Goal: Task Accomplishment & Management: Use online tool/utility

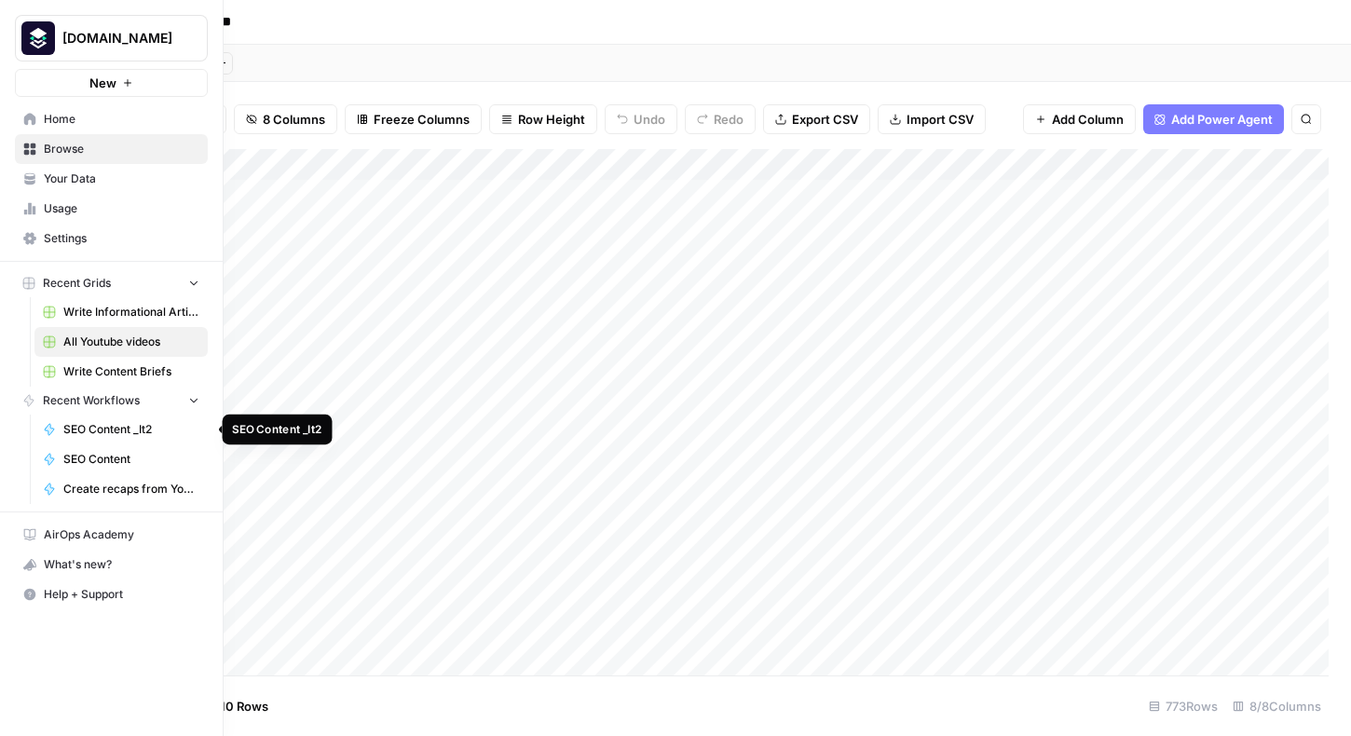
click at [63, 436] on span "SEO Content _It2" at bounding box center [131, 429] width 136 height 17
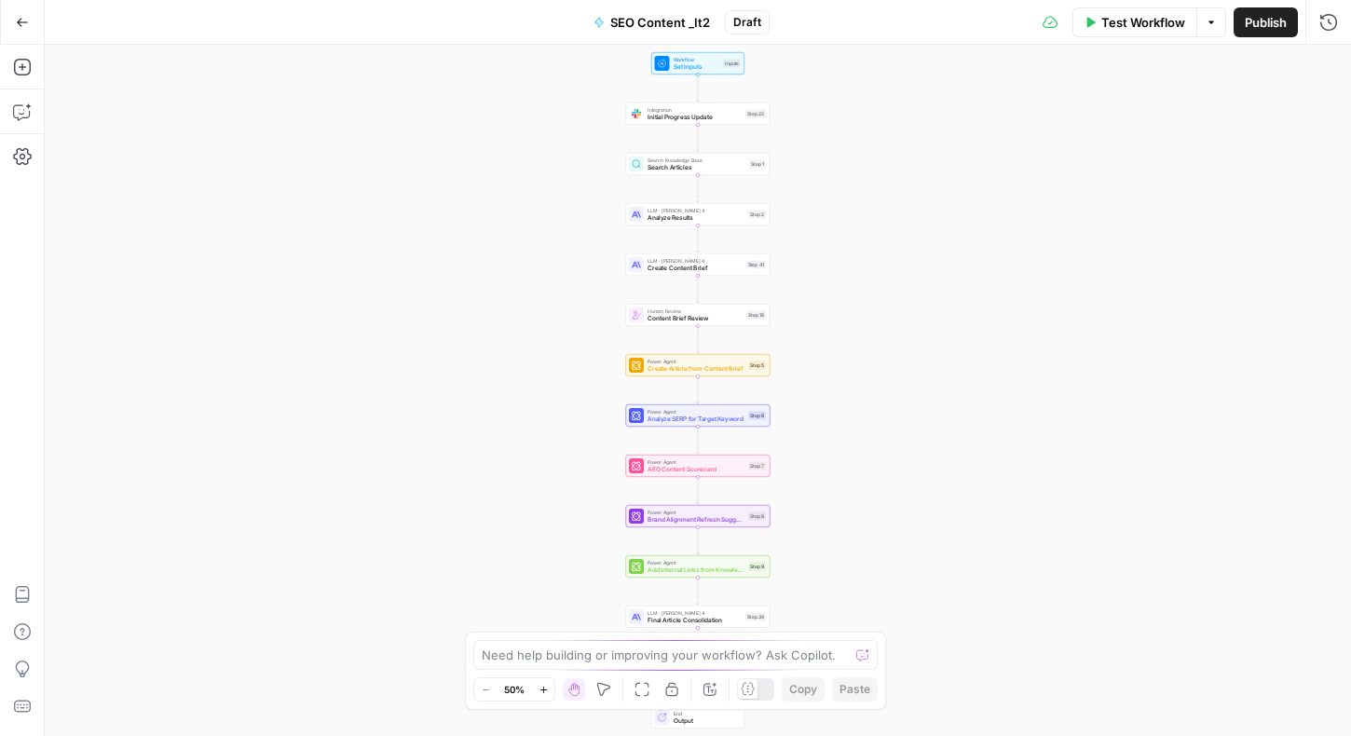
click at [1335, 35] on button "Run History" at bounding box center [1329, 22] width 30 height 30
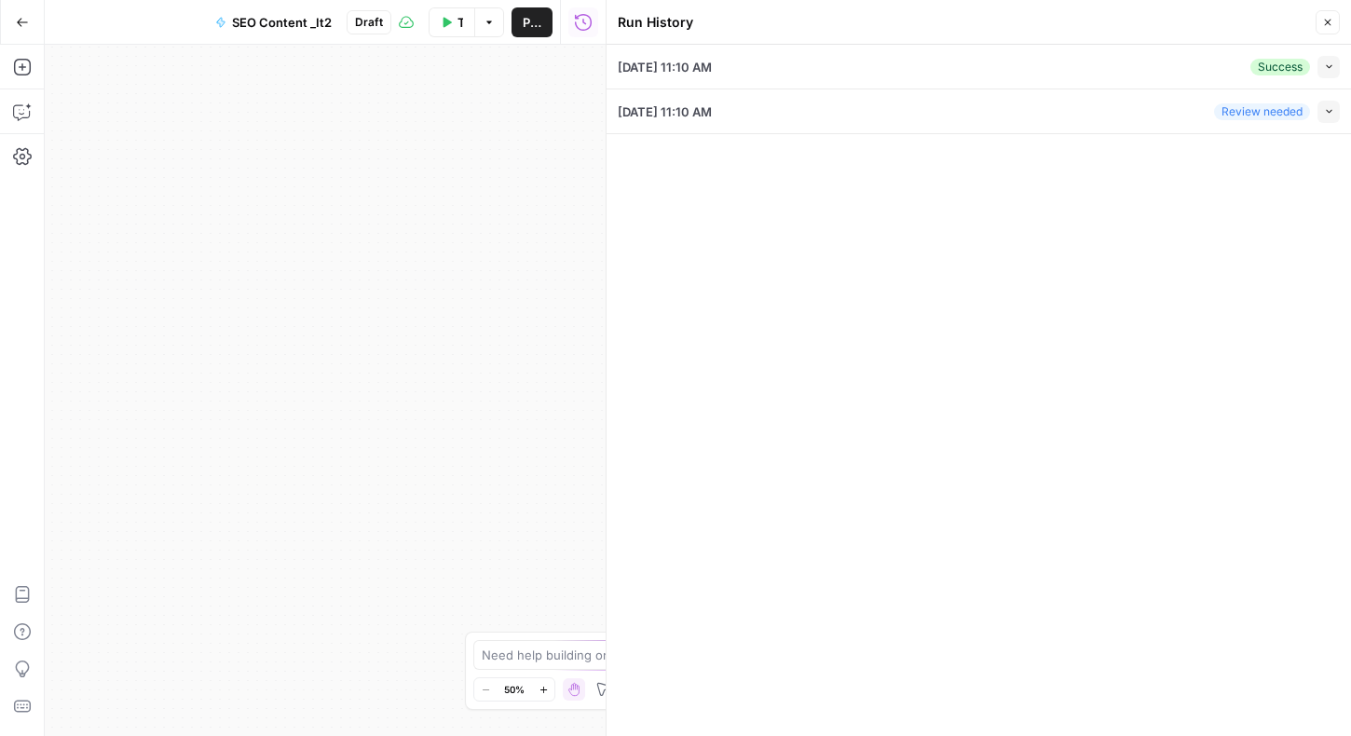
click at [991, 114] on div "[DATE] 11:10 AM Review needed Collapse" at bounding box center [979, 111] width 722 height 44
click at [689, 111] on span "[DATE] 11:10 AM" at bounding box center [665, 112] width 94 height 19
click at [1326, 63] on icon "button" at bounding box center [1329, 67] width 10 height 10
type input "Platform Engineering"
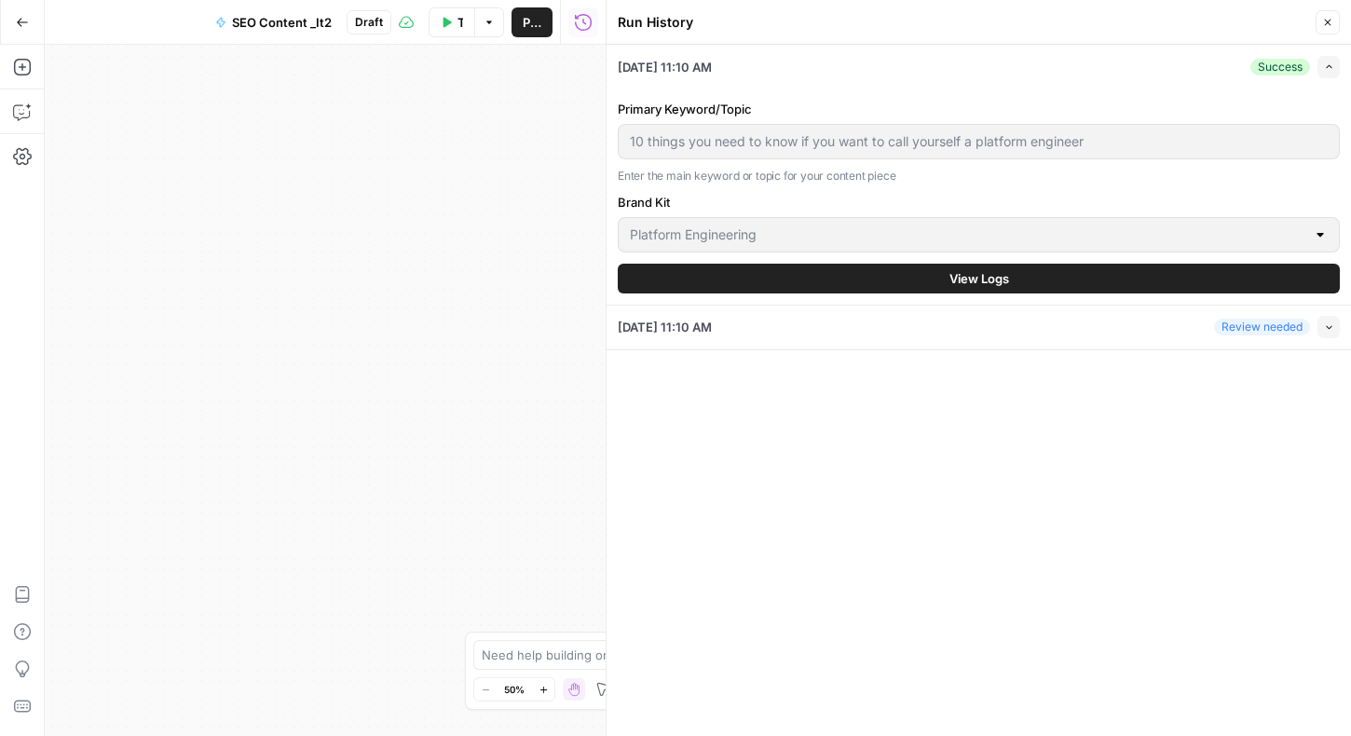
click at [1121, 281] on button "View Logs" at bounding box center [979, 279] width 722 height 30
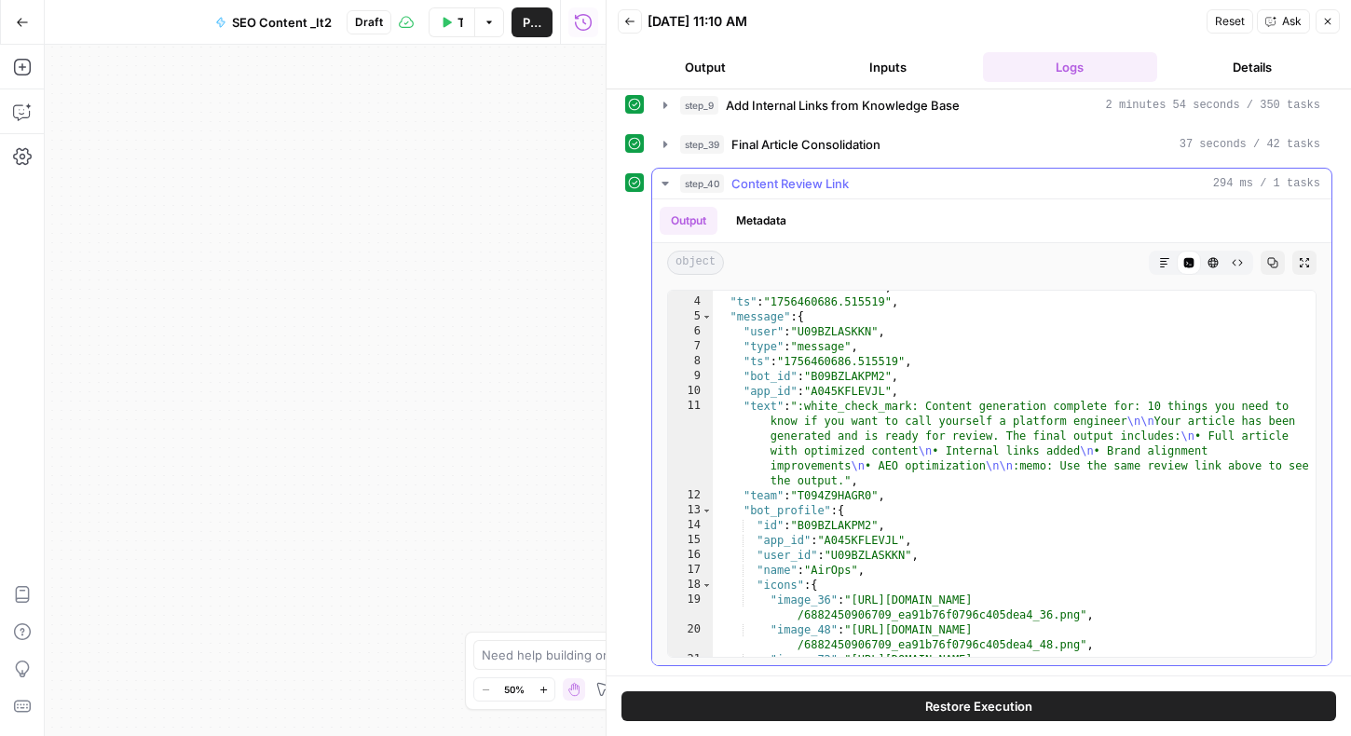
scroll to position [349, 0]
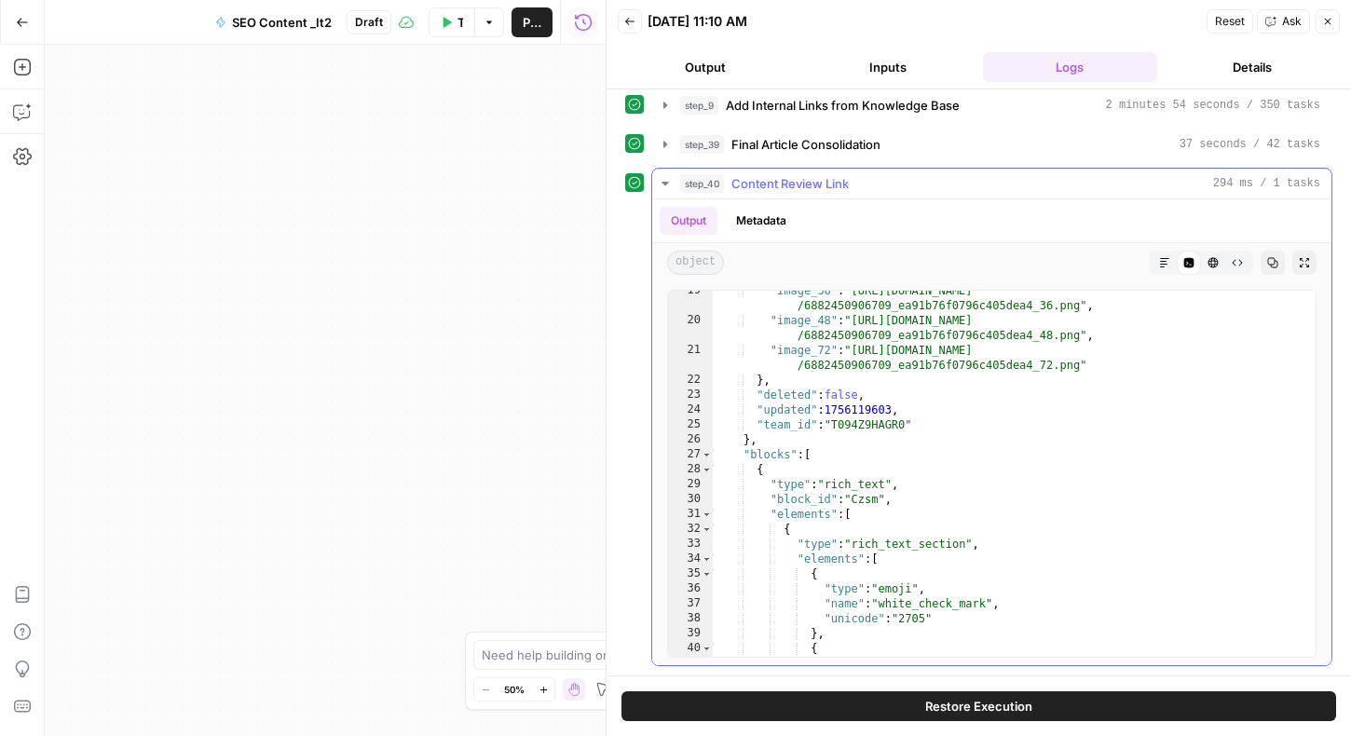
click at [664, 180] on icon "button" at bounding box center [665, 183] width 15 height 15
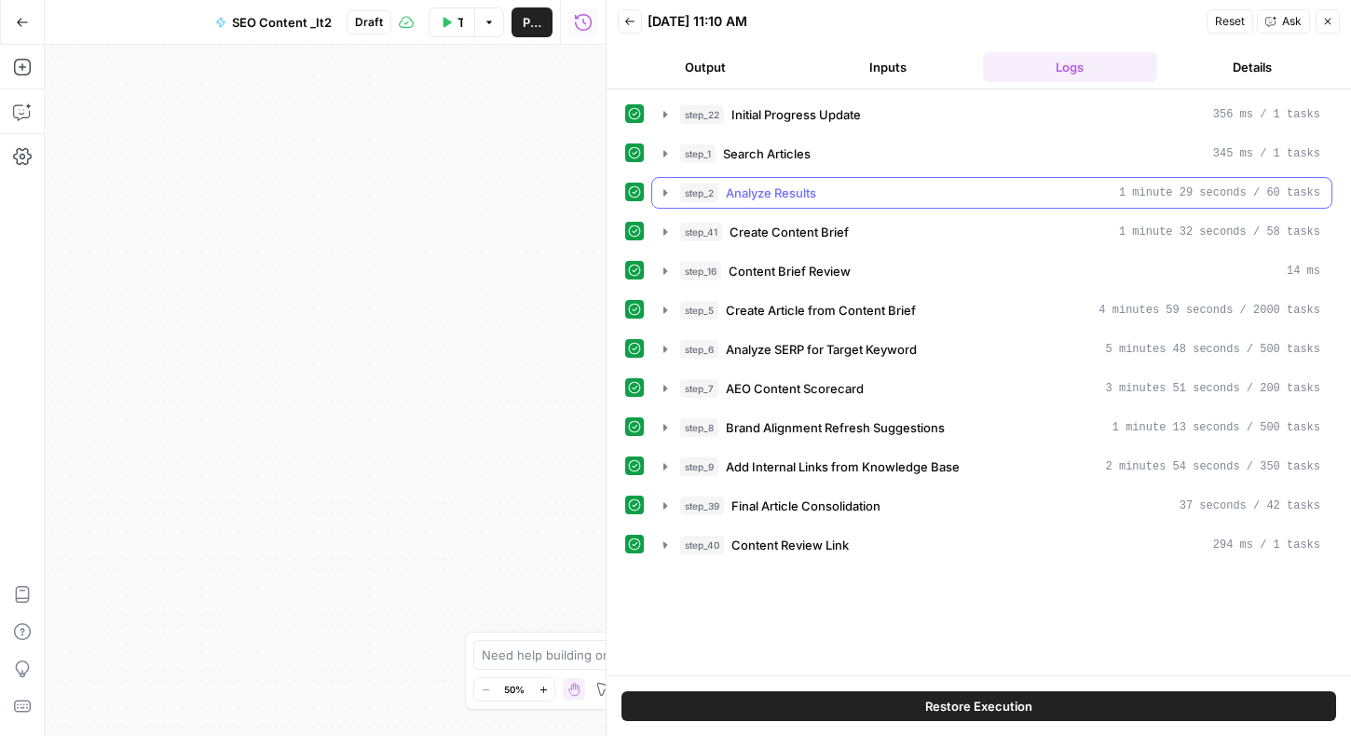
scroll to position [0, 0]
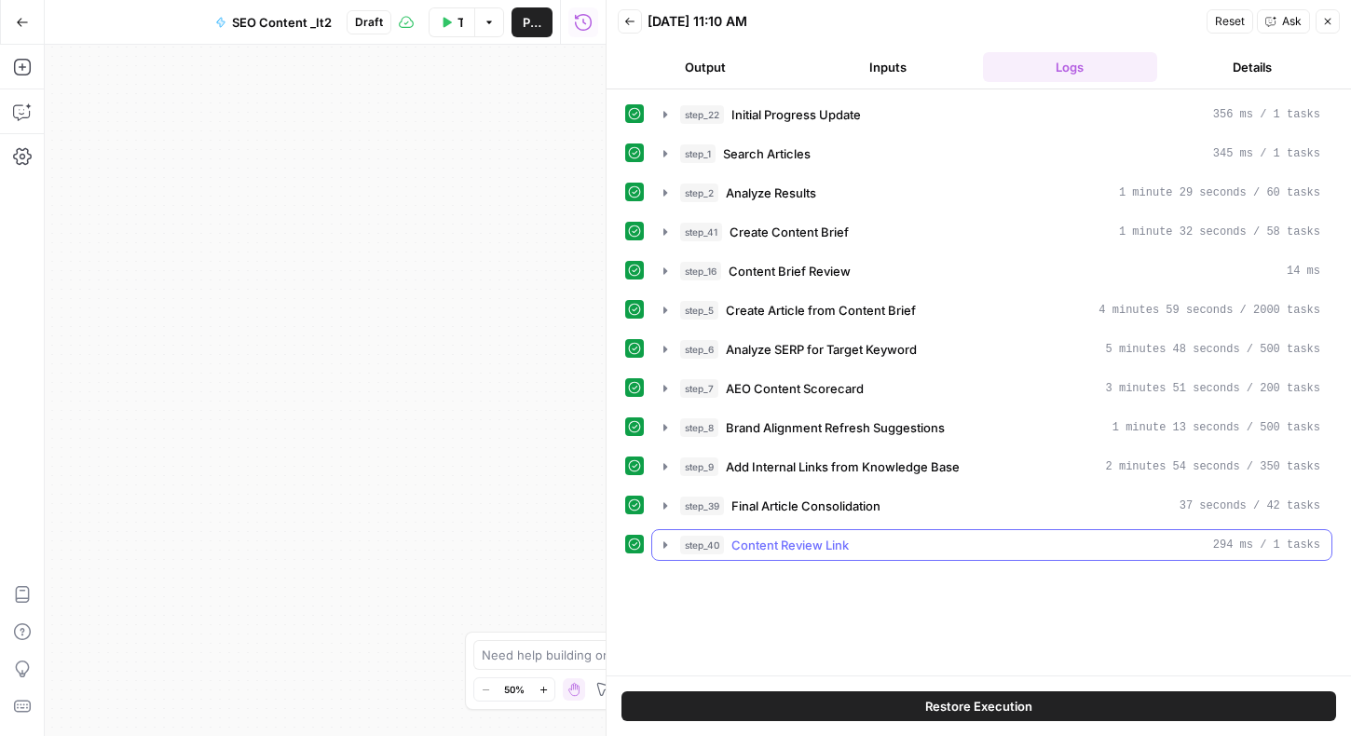
click at [662, 541] on icon "button" at bounding box center [665, 545] width 15 height 15
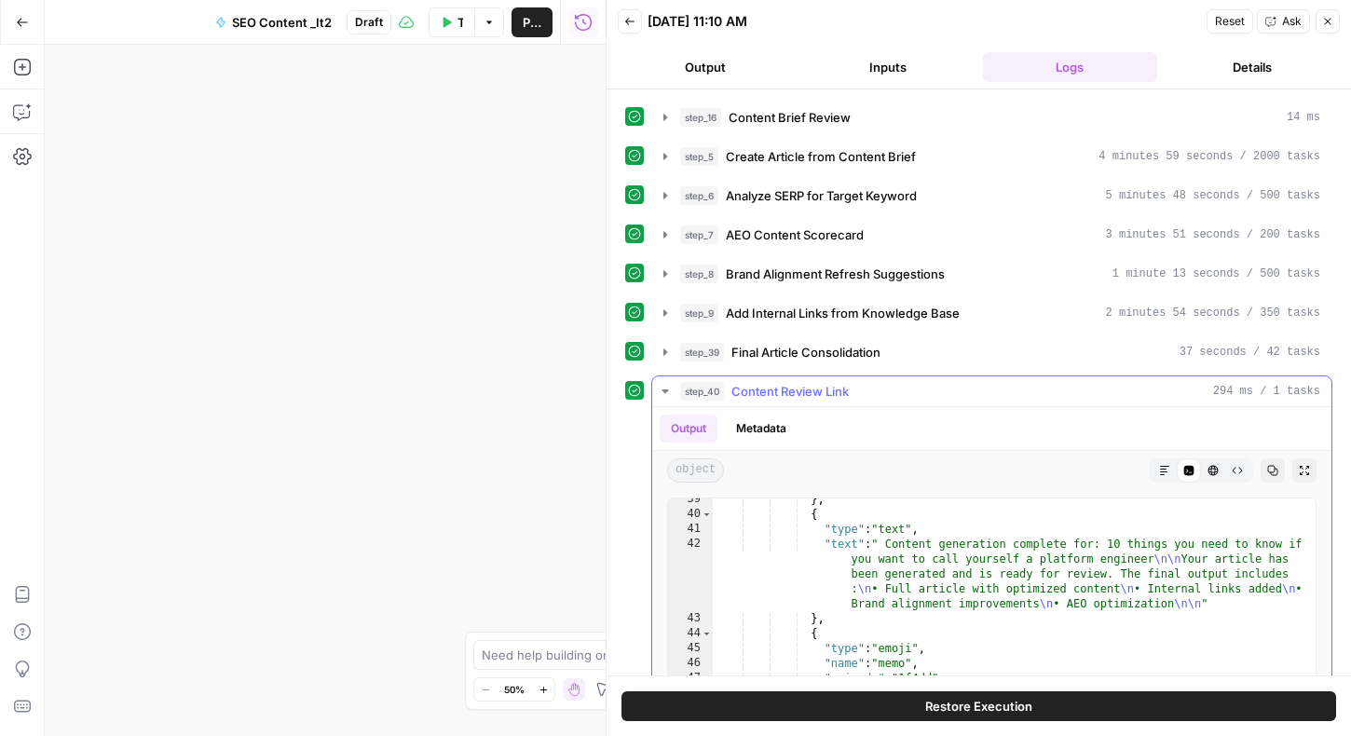
scroll to position [362, 0]
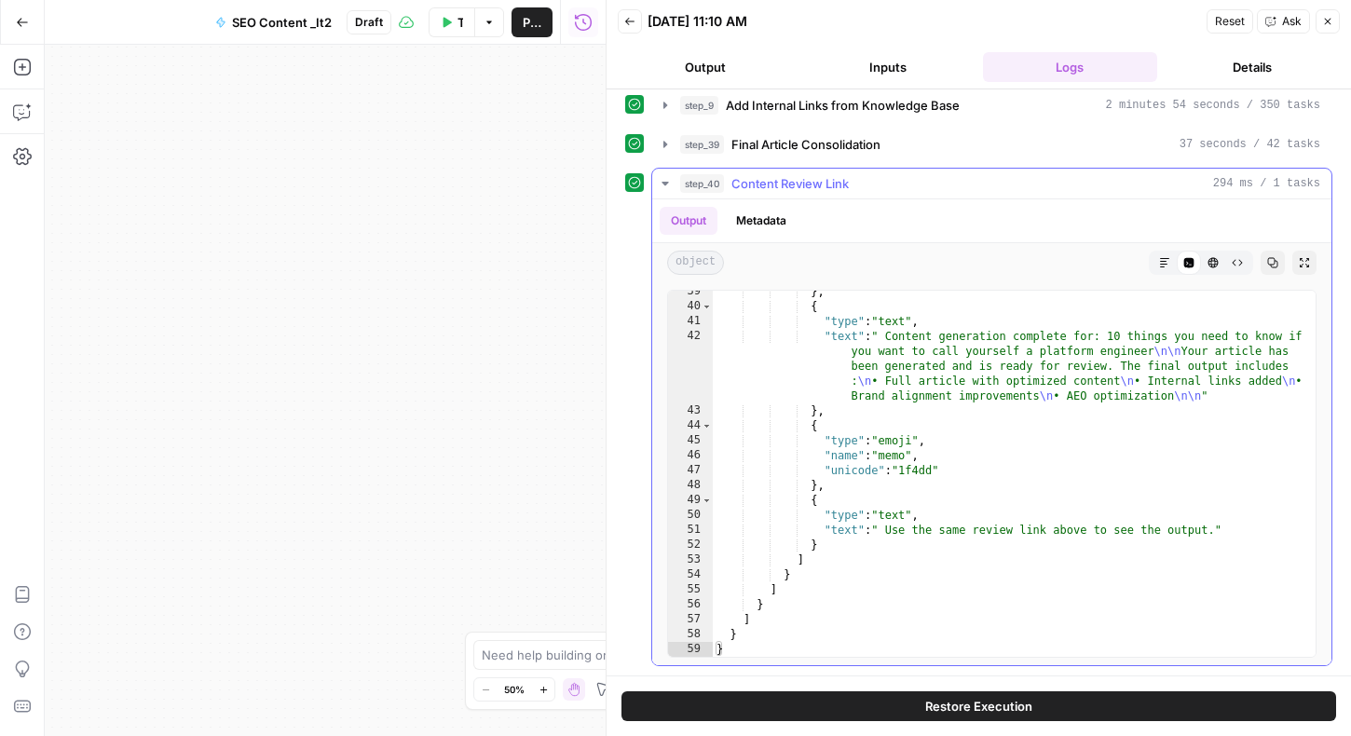
click at [665, 182] on icon "button" at bounding box center [665, 184] width 7 height 4
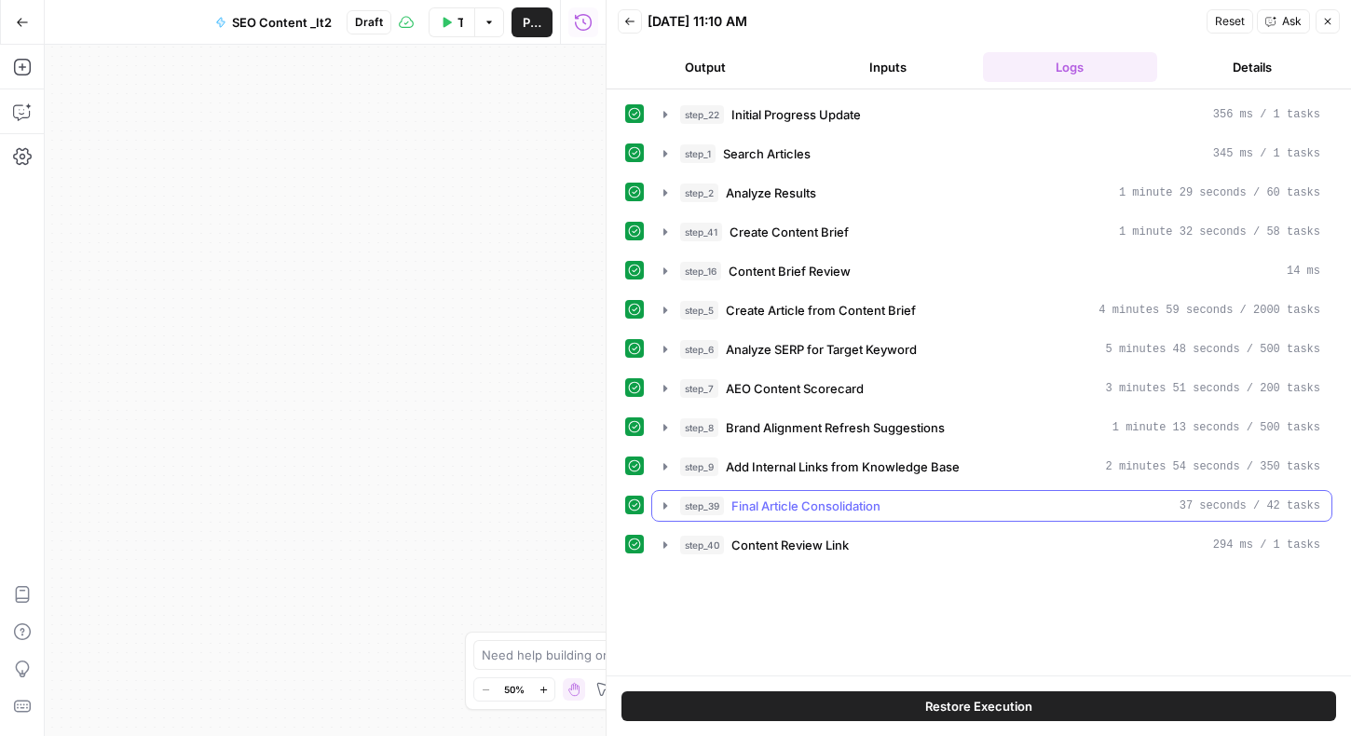
click at [798, 505] on span "Final Article Consolidation" at bounding box center [806, 506] width 149 height 19
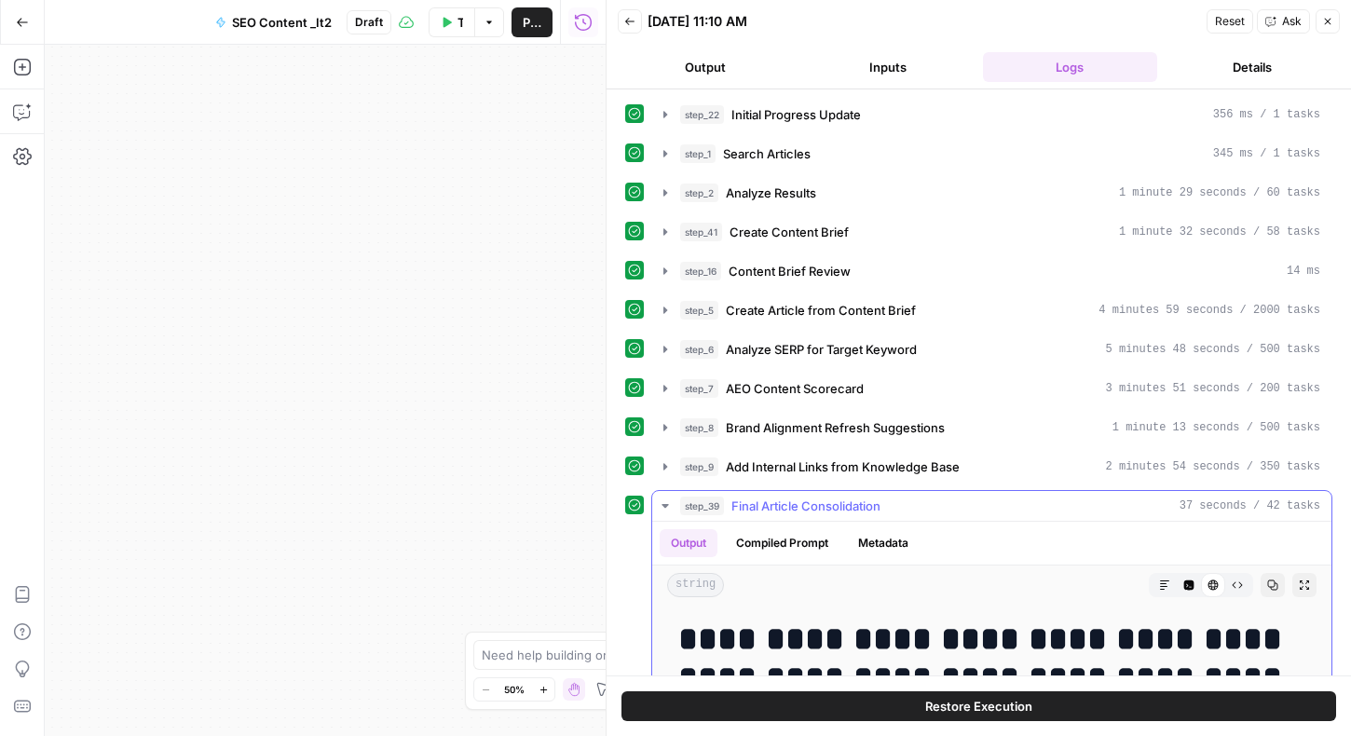
click at [1161, 587] on icon "button" at bounding box center [1164, 585] width 11 height 11
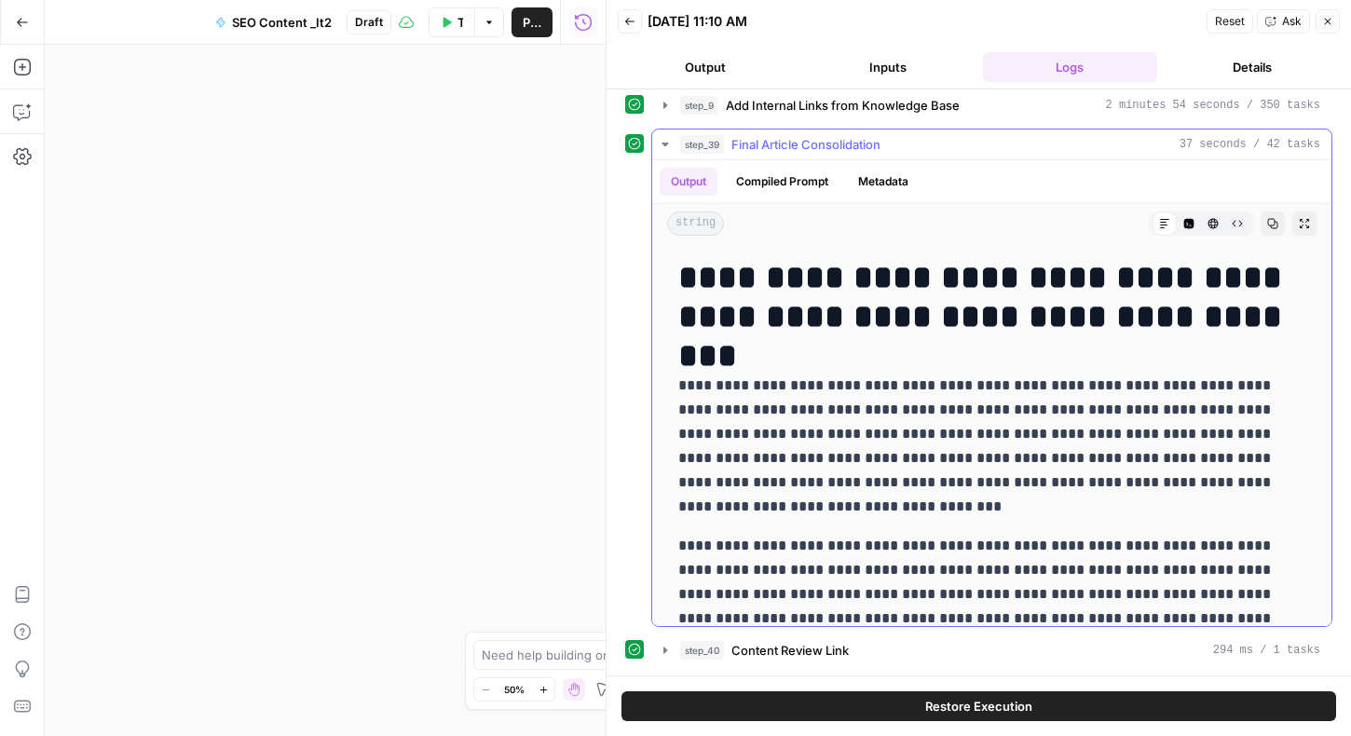
drag, startPoint x: 975, startPoint y: 605, endPoint x: 669, endPoint y: 286, distance: 441.6
copy div "**********"
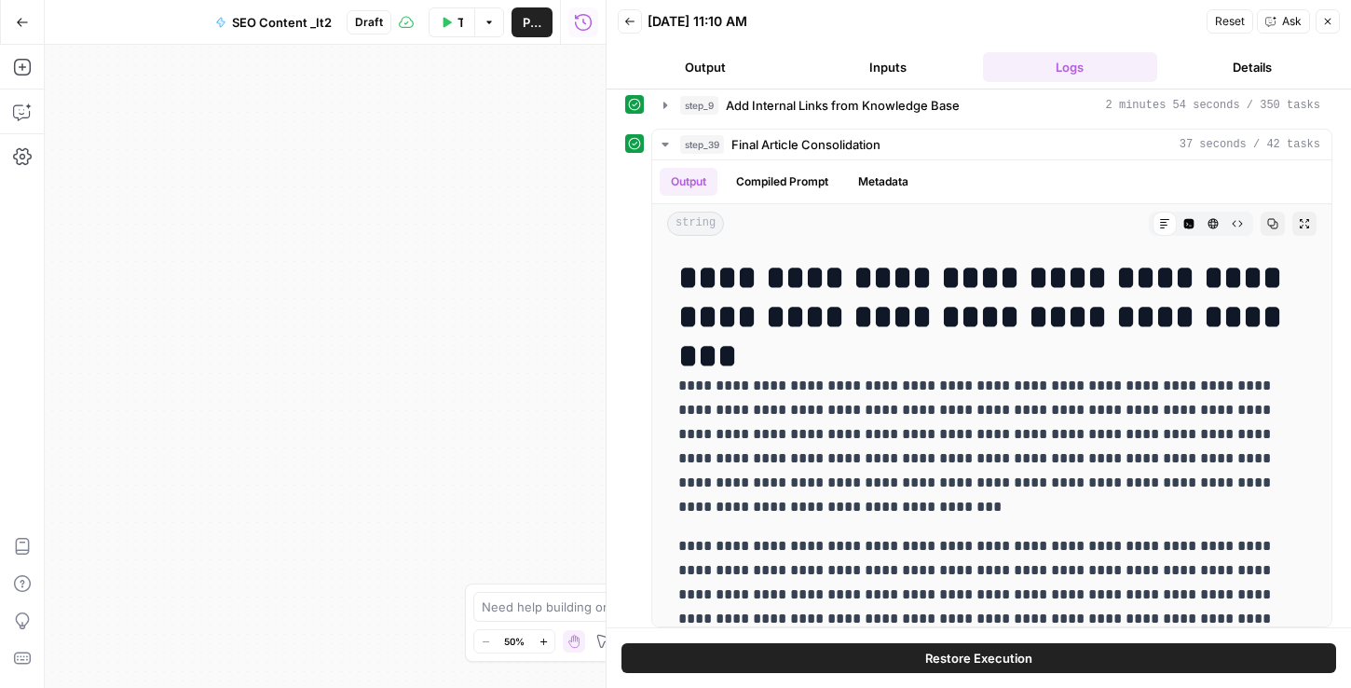
click at [635, 28] on button "Back" at bounding box center [630, 21] width 24 height 24
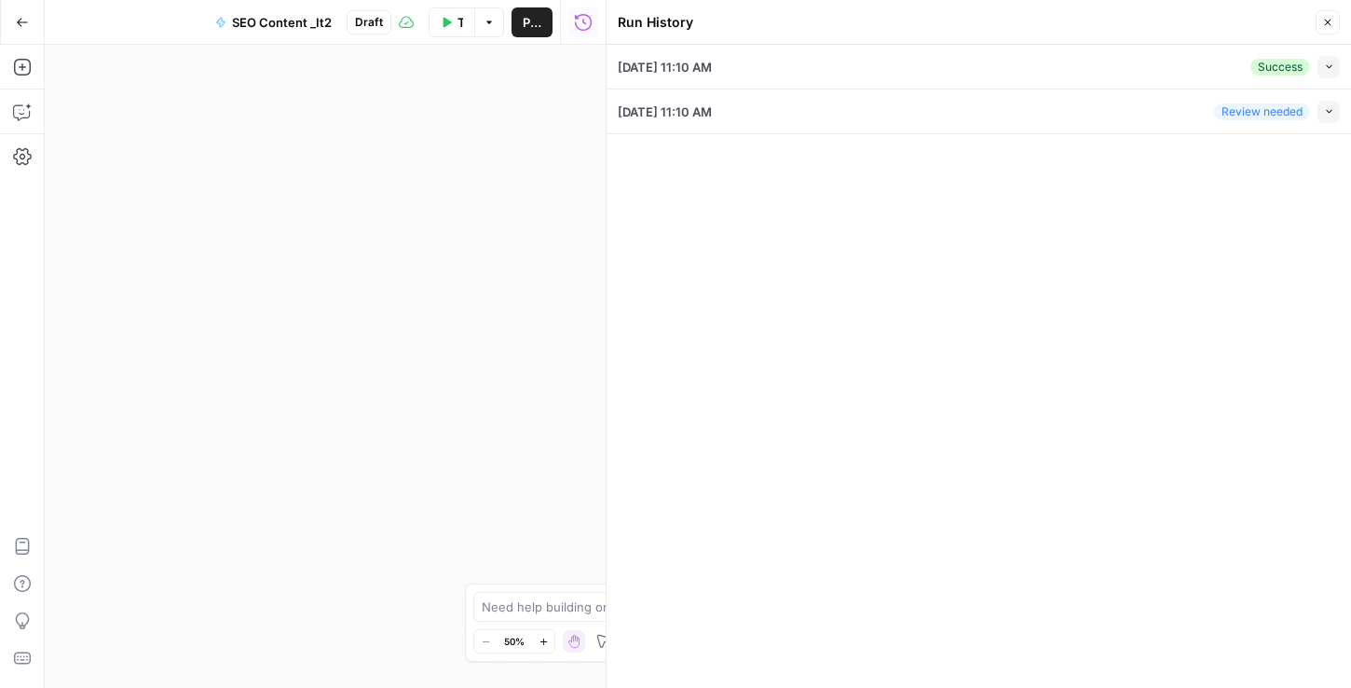
click at [1331, 23] on icon "button" at bounding box center [1327, 22] width 11 height 11
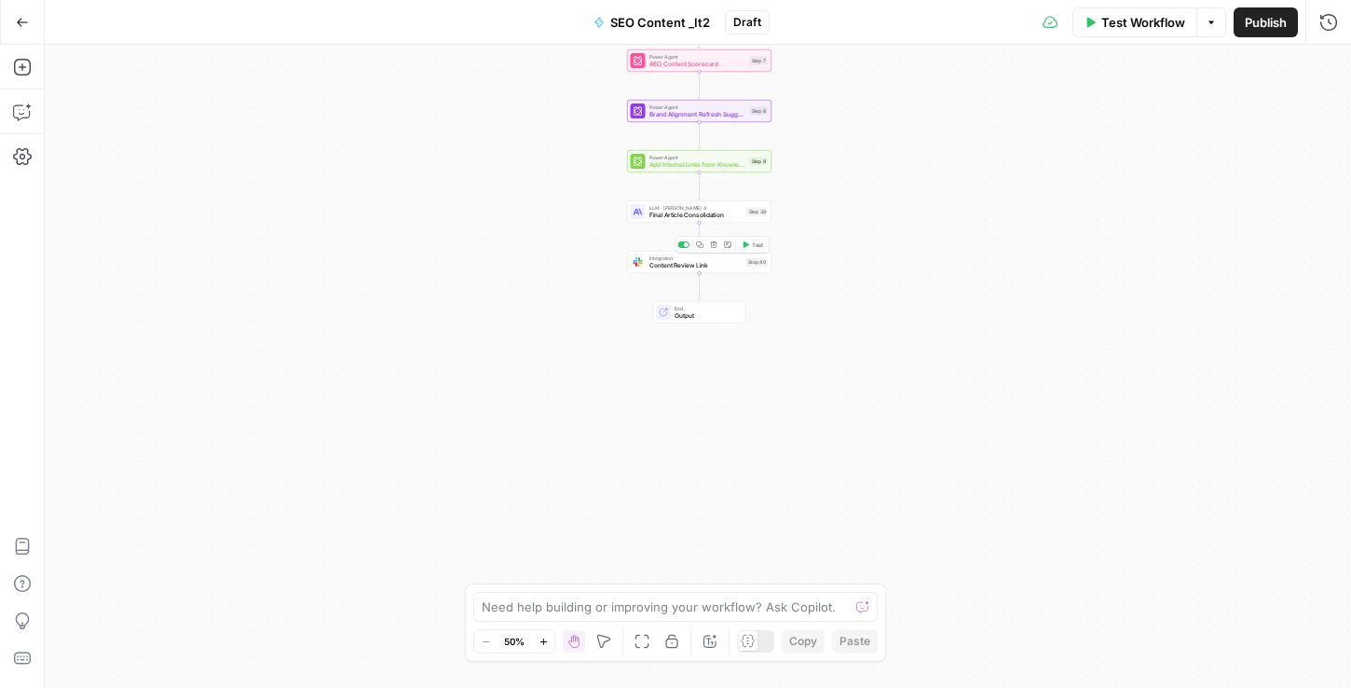
click at [674, 264] on span "Content Review Link" at bounding box center [697, 265] width 94 height 9
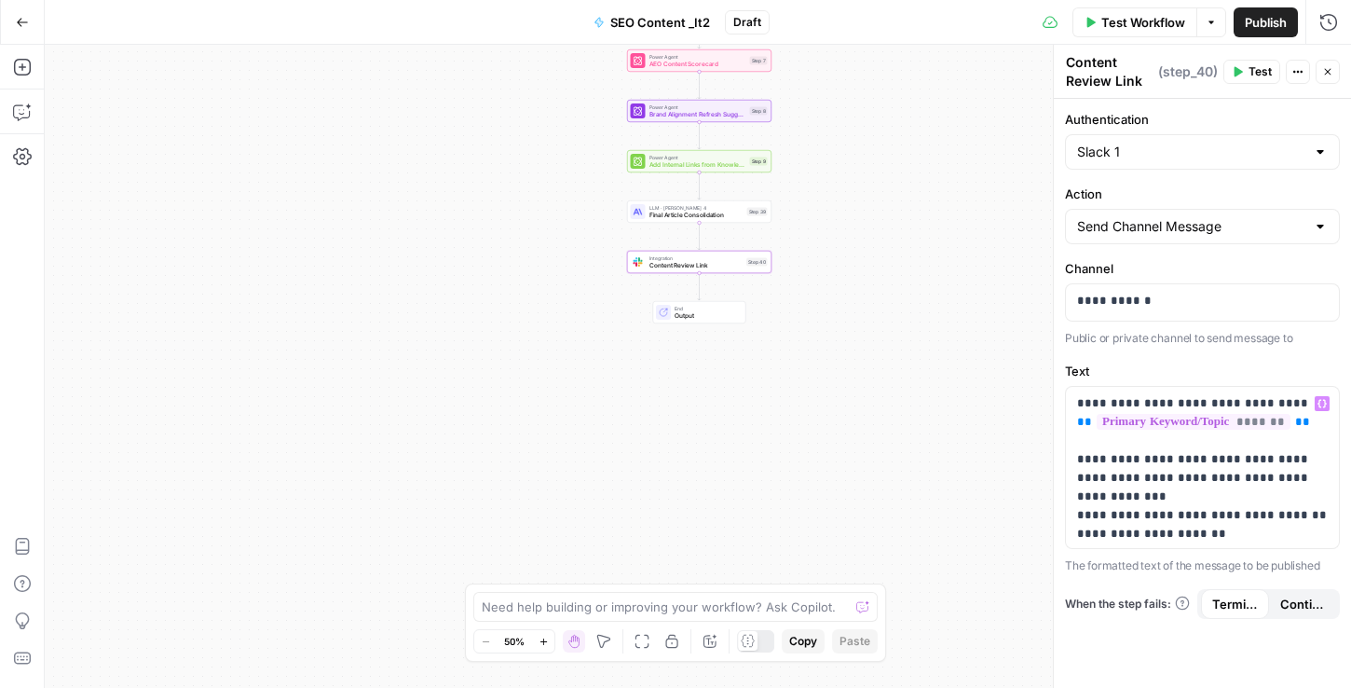
scroll to position [77, 0]
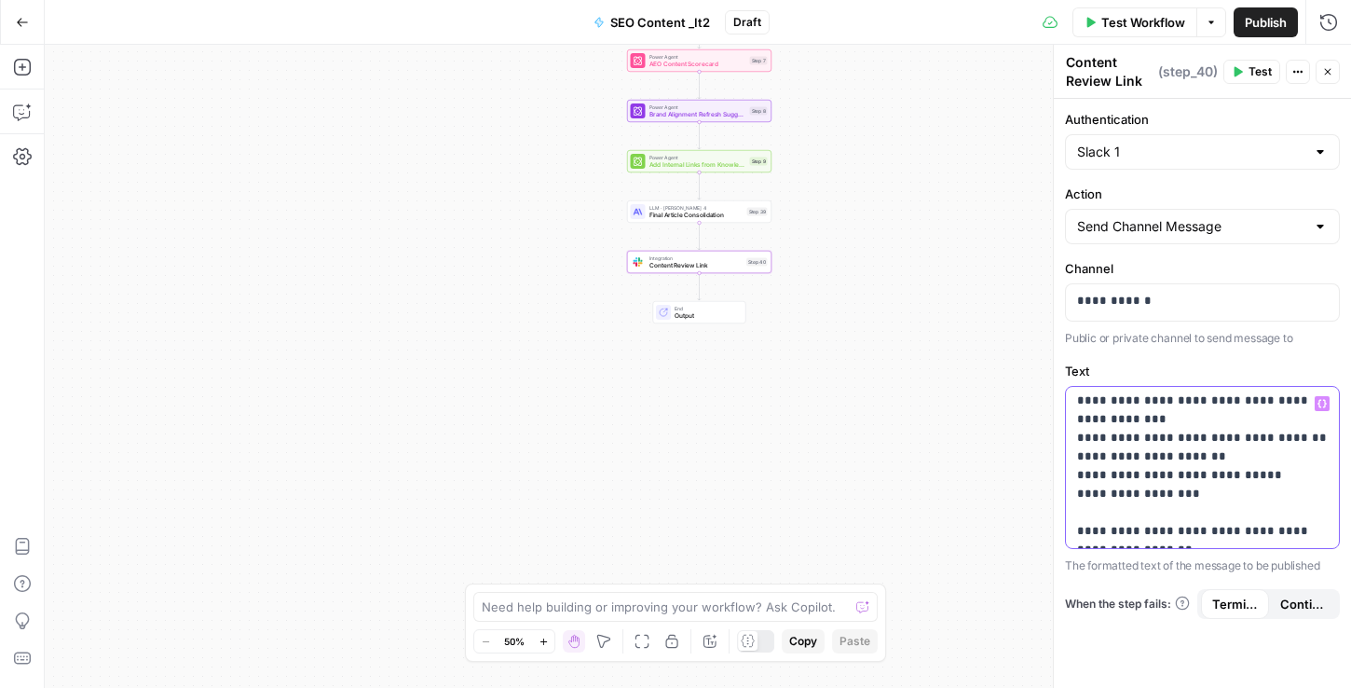
drag, startPoint x: 1148, startPoint y: 528, endPoint x: 1076, endPoint y: 504, distance: 75.7
click at [1075, 504] on div "**********" at bounding box center [1202, 467] width 273 height 161
click at [1327, 75] on icon "button" at bounding box center [1327, 71] width 11 height 11
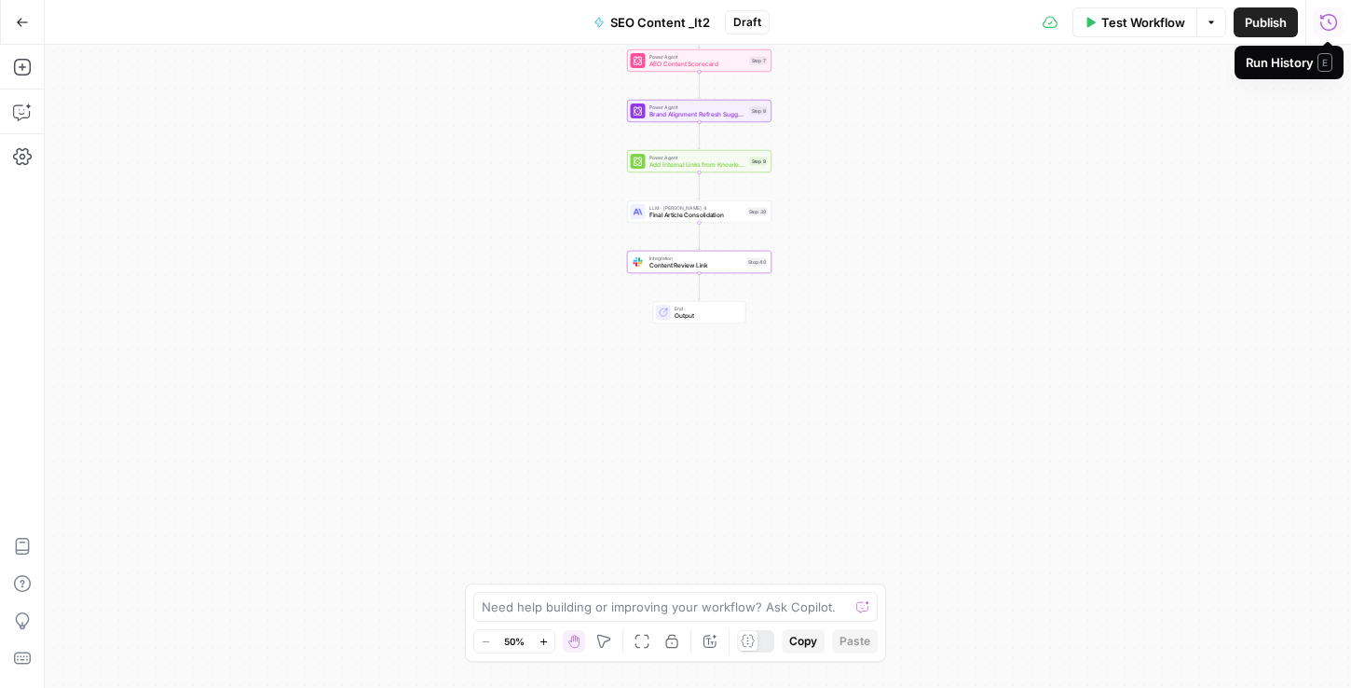
click at [1327, 29] on icon "button" at bounding box center [1329, 21] width 17 height 17
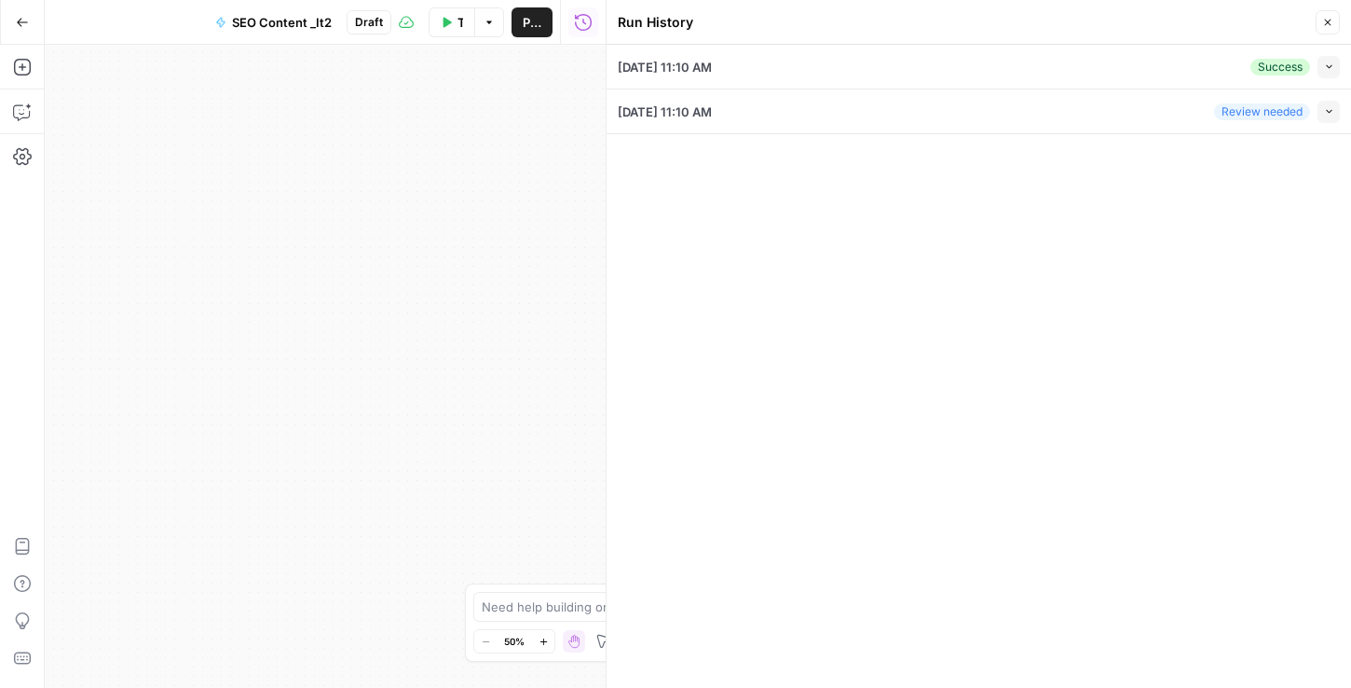
click at [1194, 74] on div "[DATE] 11:10 AM Success Collapse" at bounding box center [979, 67] width 722 height 44
click at [1324, 66] on icon "button" at bounding box center [1329, 67] width 10 height 10
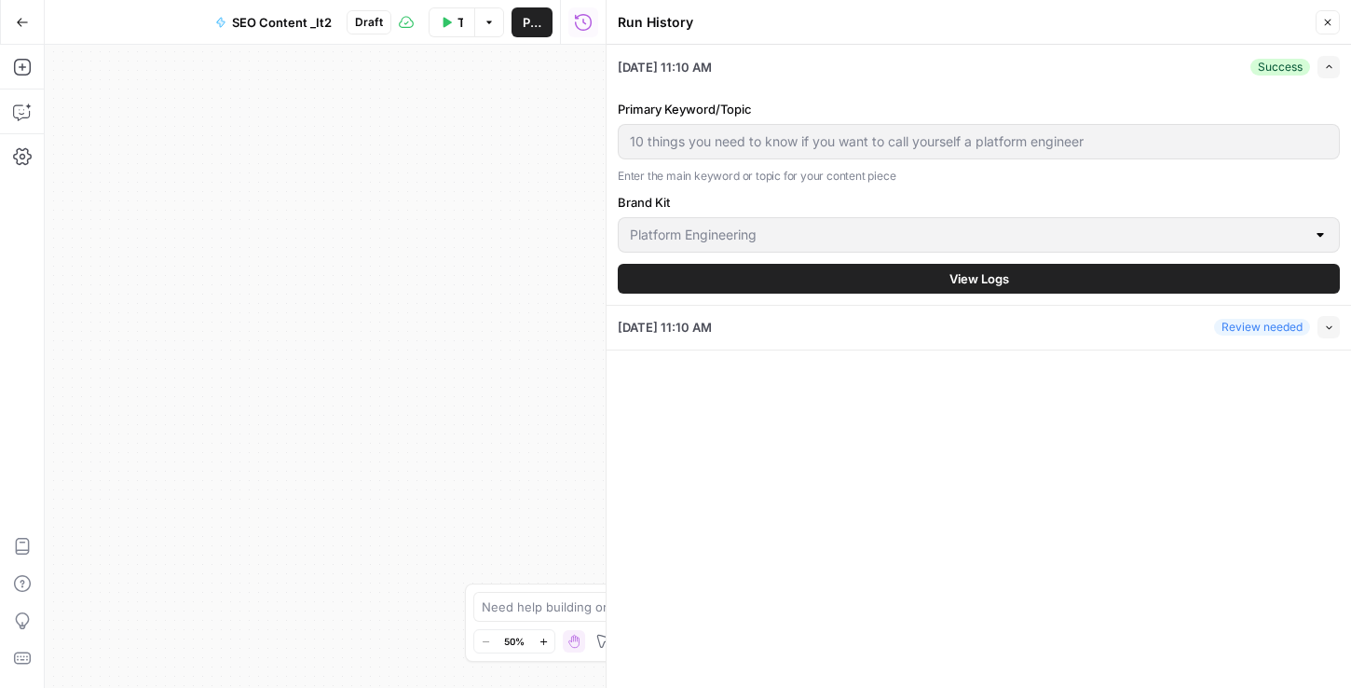
click at [894, 278] on button "View Logs" at bounding box center [979, 279] width 722 height 30
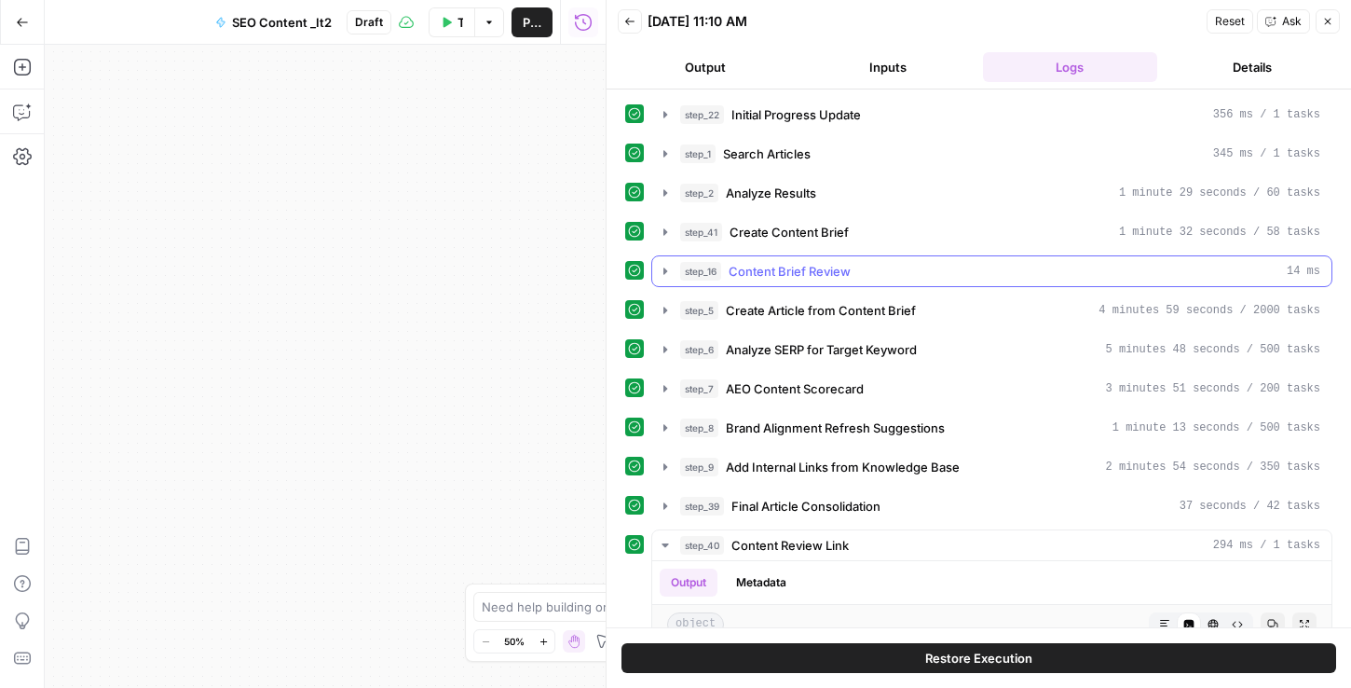
scroll to position [410, 0]
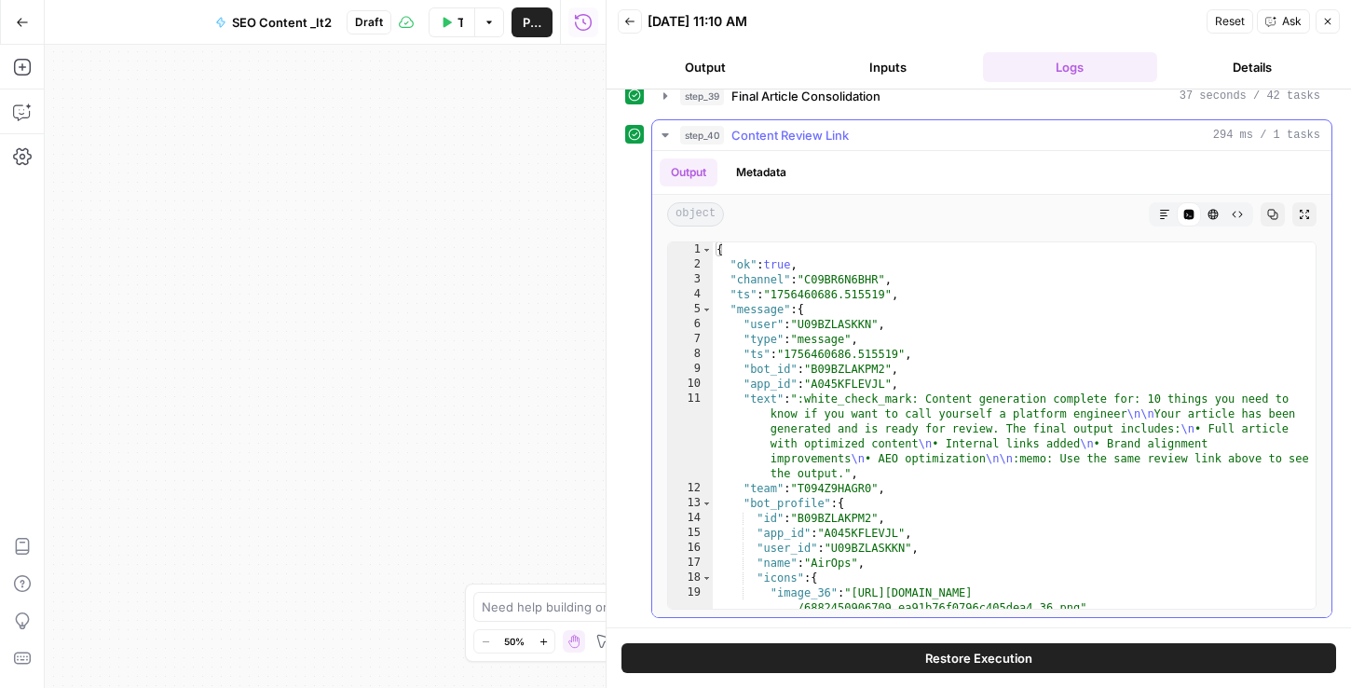
click at [660, 137] on icon "button" at bounding box center [665, 135] width 15 height 15
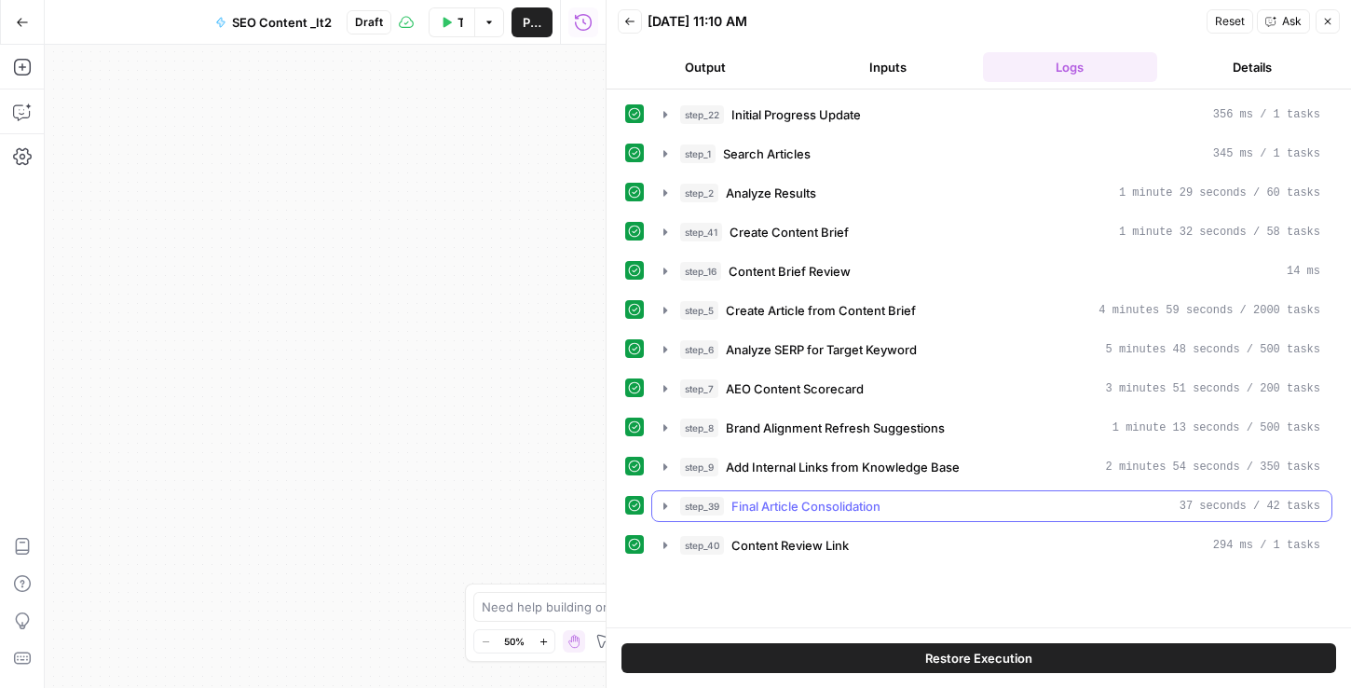
click at [661, 508] on icon "button" at bounding box center [665, 506] width 15 height 15
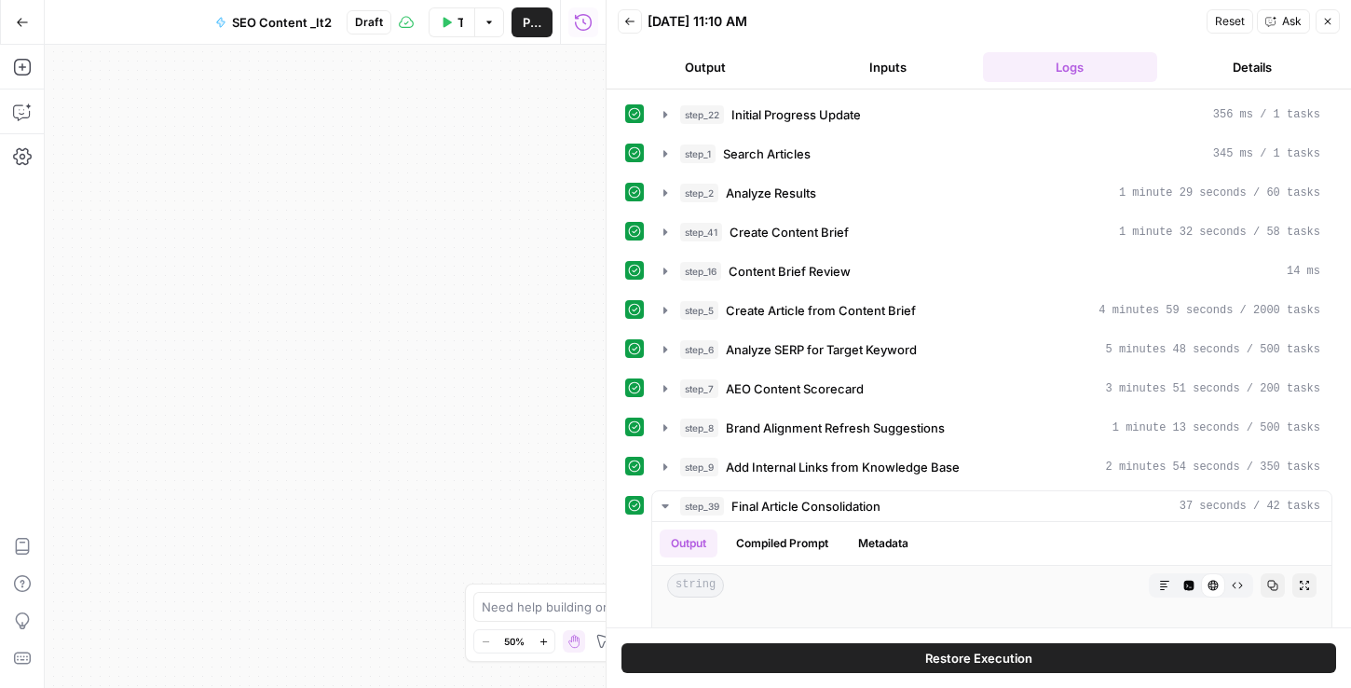
scroll to position [410, 0]
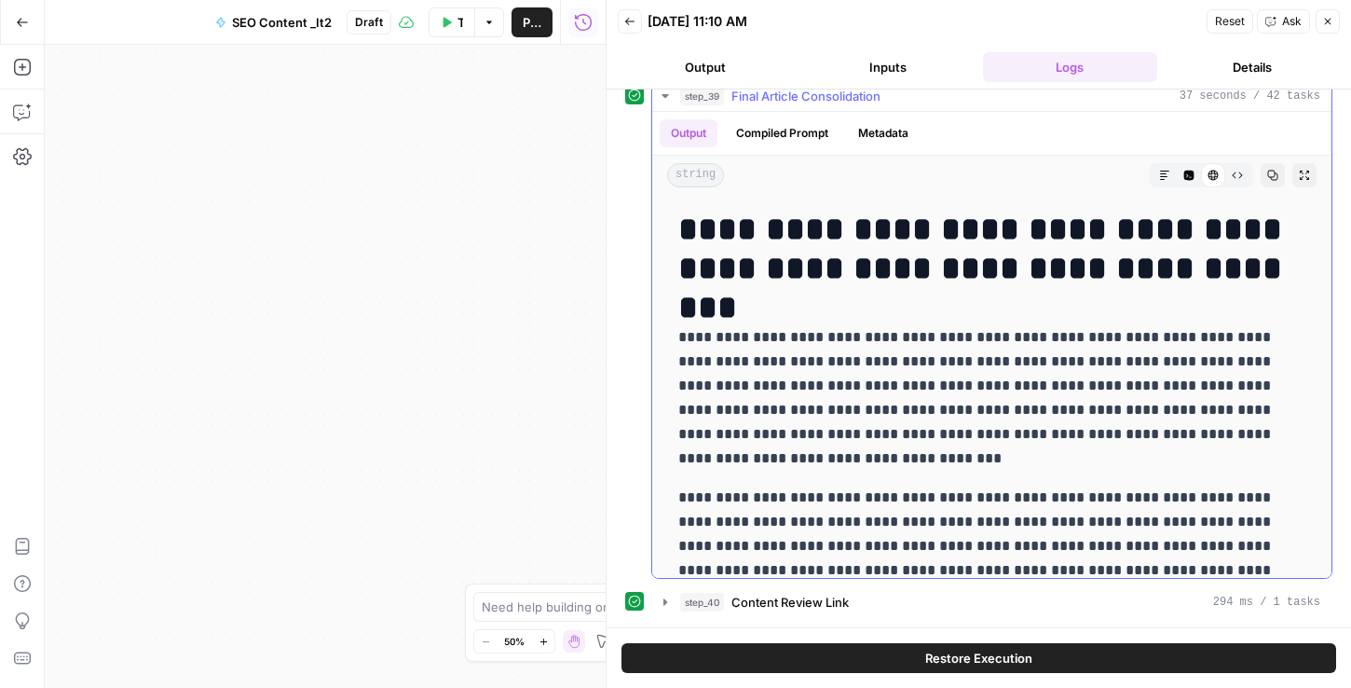
click at [1164, 174] on icon "button" at bounding box center [1164, 175] width 11 height 11
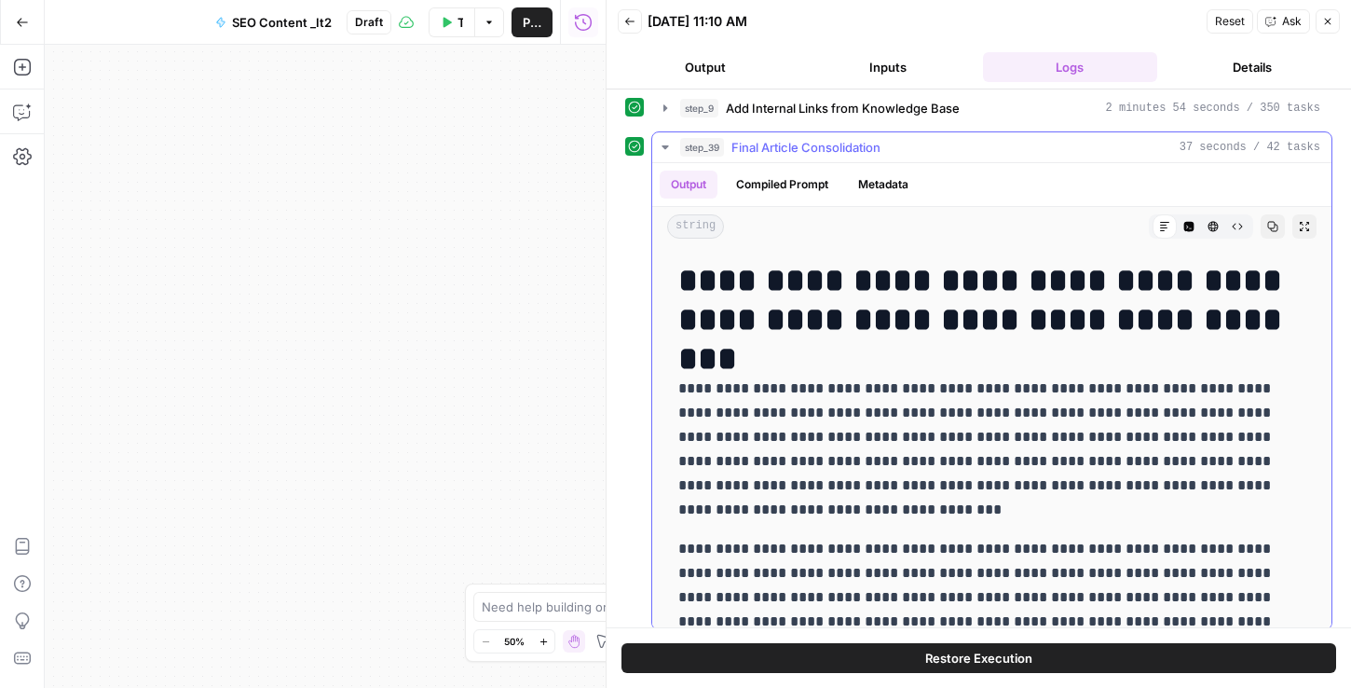
click at [666, 144] on icon "button" at bounding box center [665, 147] width 15 height 15
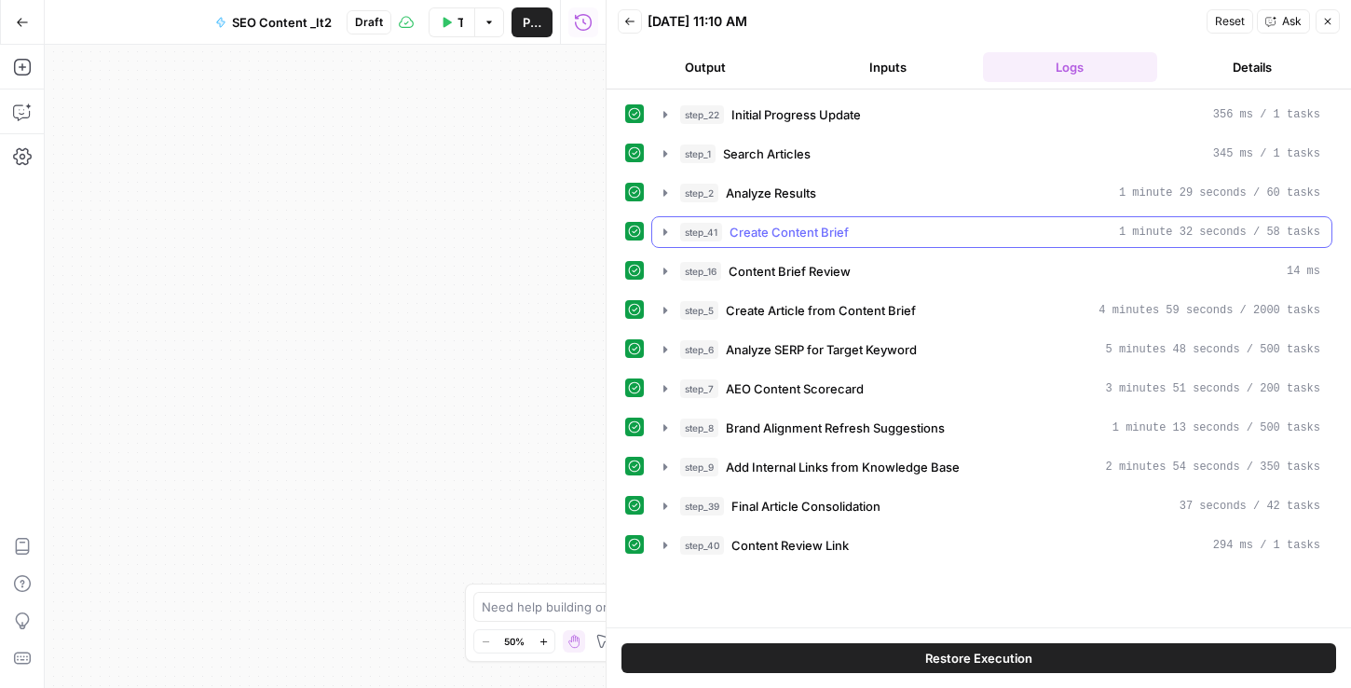
click at [658, 226] on icon "button" at bounding box center [665, 232] width 15 height 15
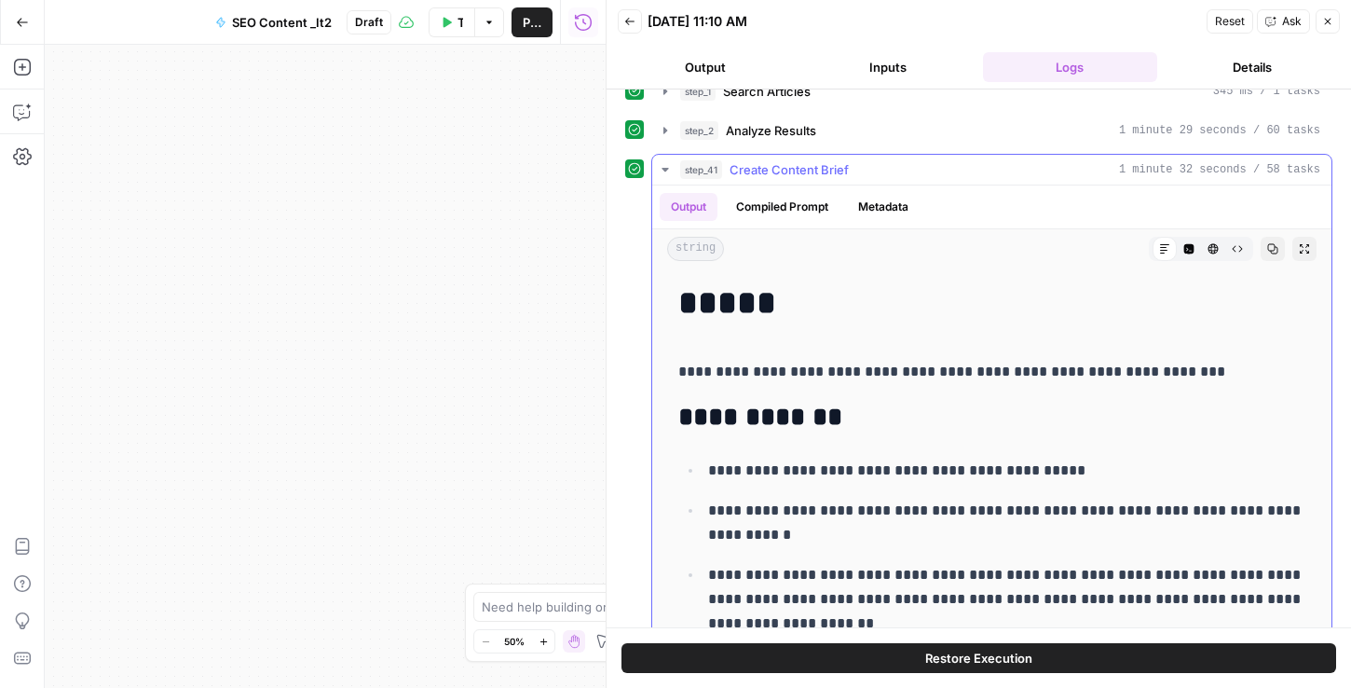
scroll to position [51, 0]
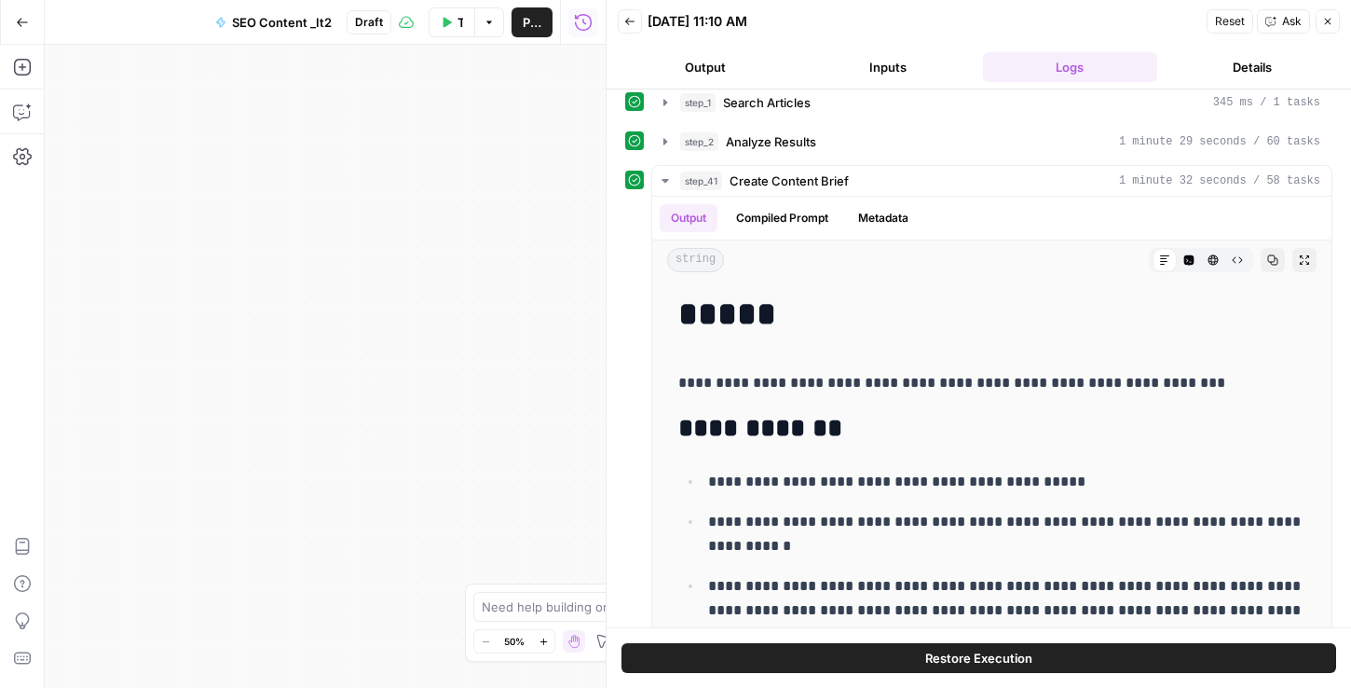
click at [618, 269] on div "**********" at bounding box center [979, 358] width 745 height 538
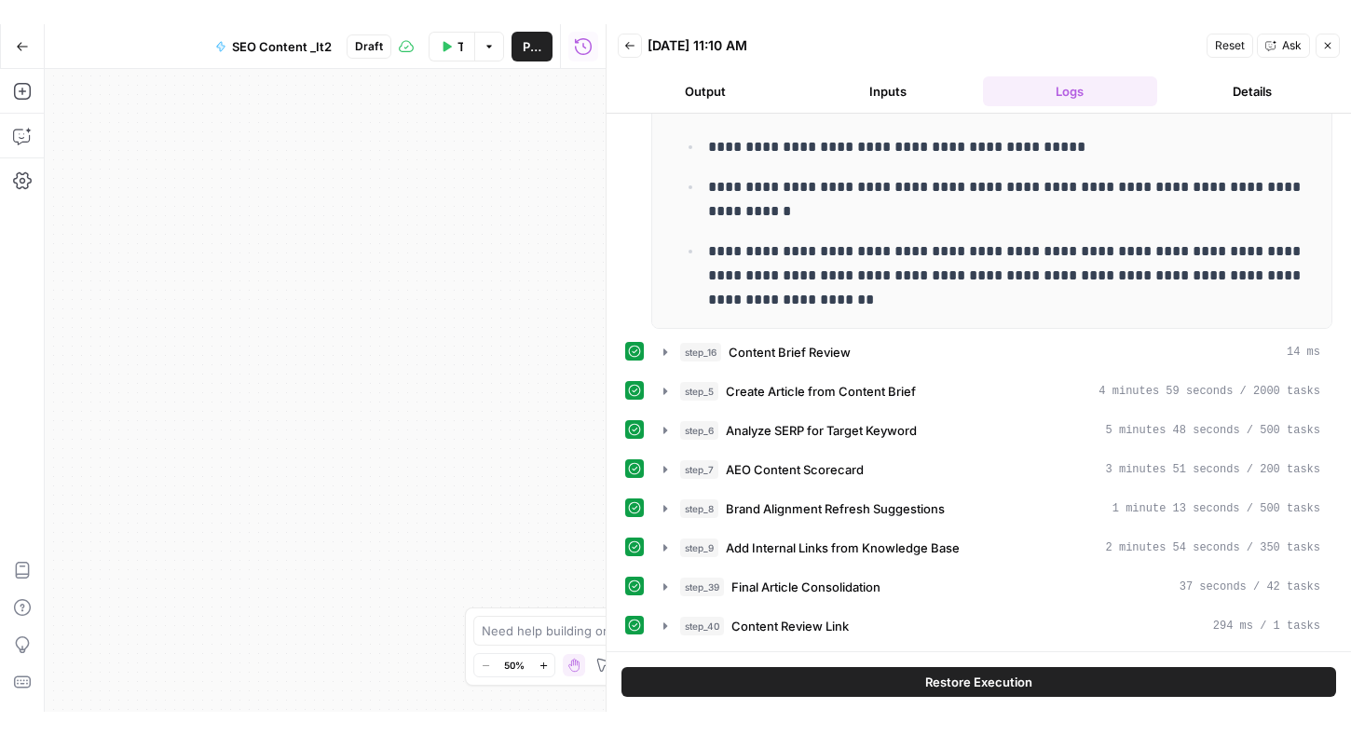
scroll to position [0, 0]
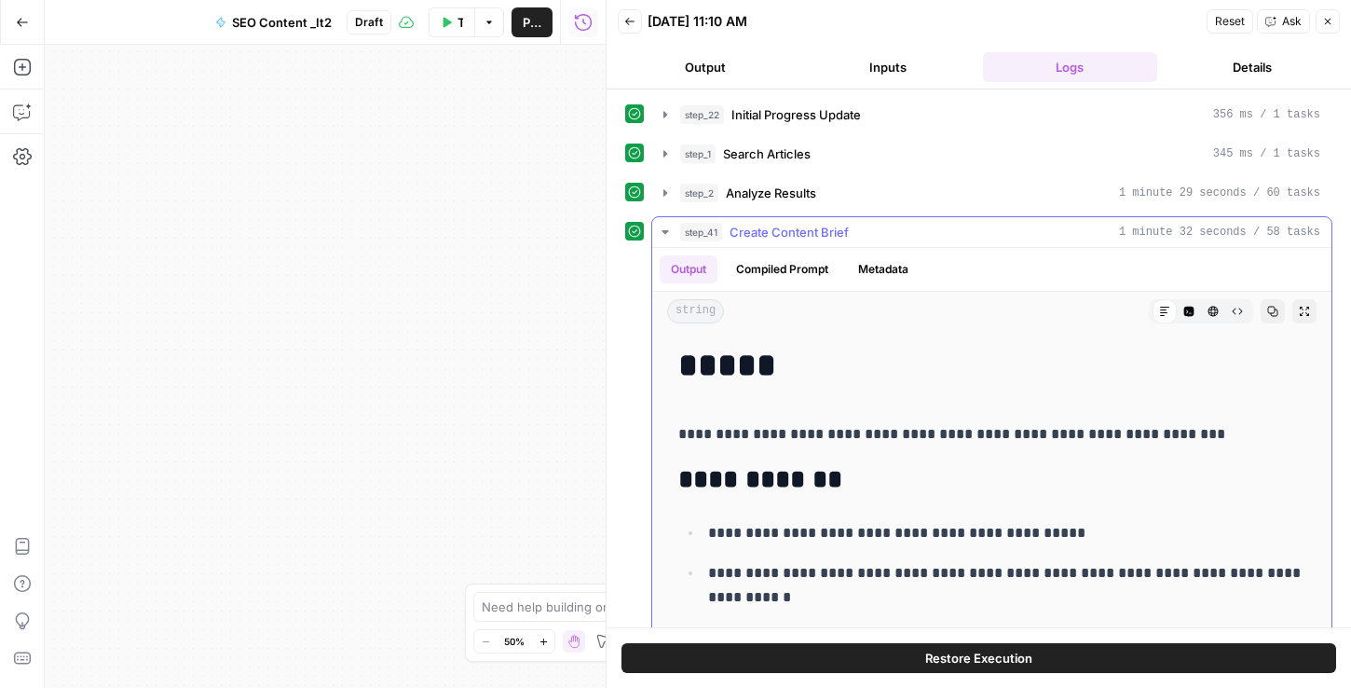
click at [665, 234] on icon "button" at bounding box center [665, 232] width 15 height 15
